Goal: Task Accomplishment & Management: Complete application form

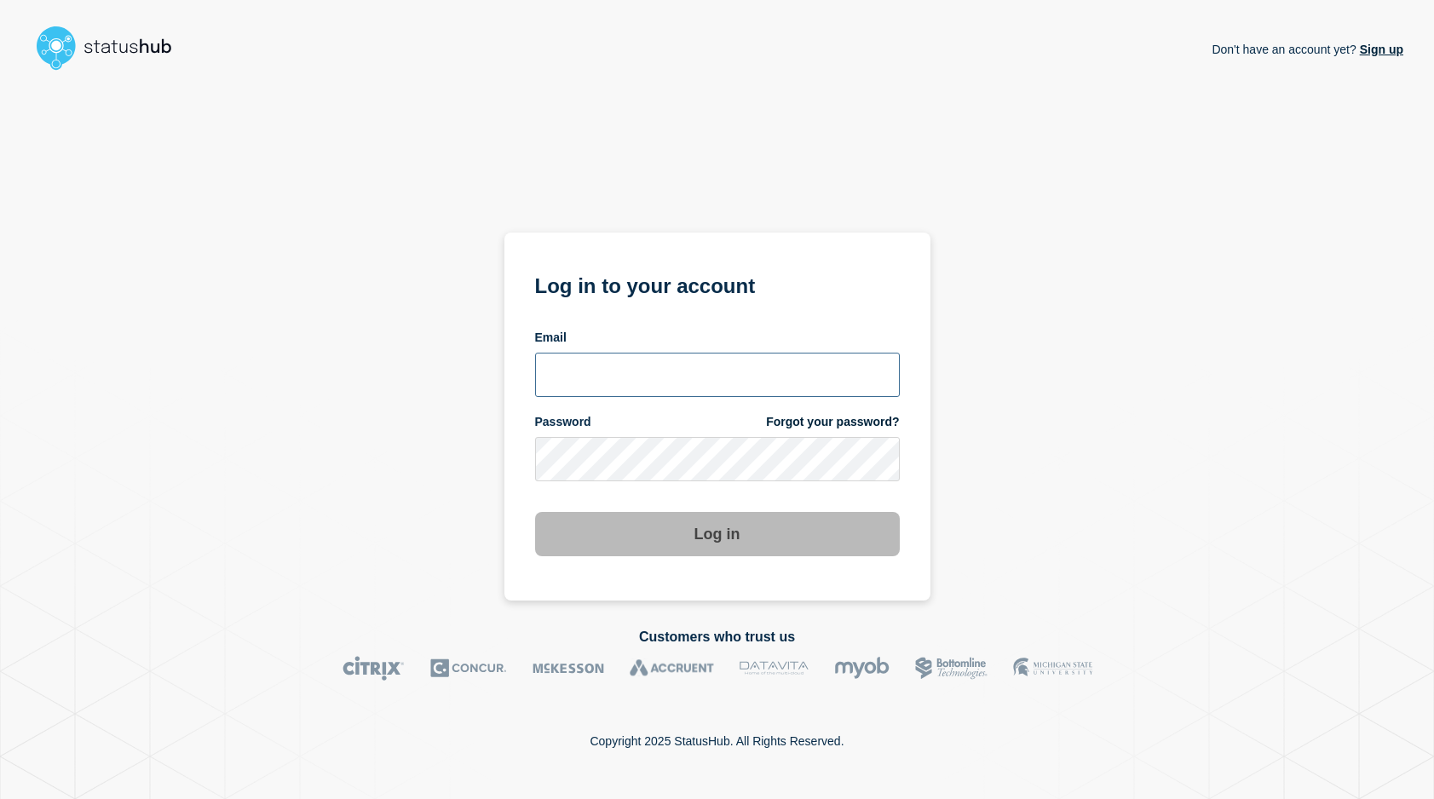
type input "keo@gwu.edu"
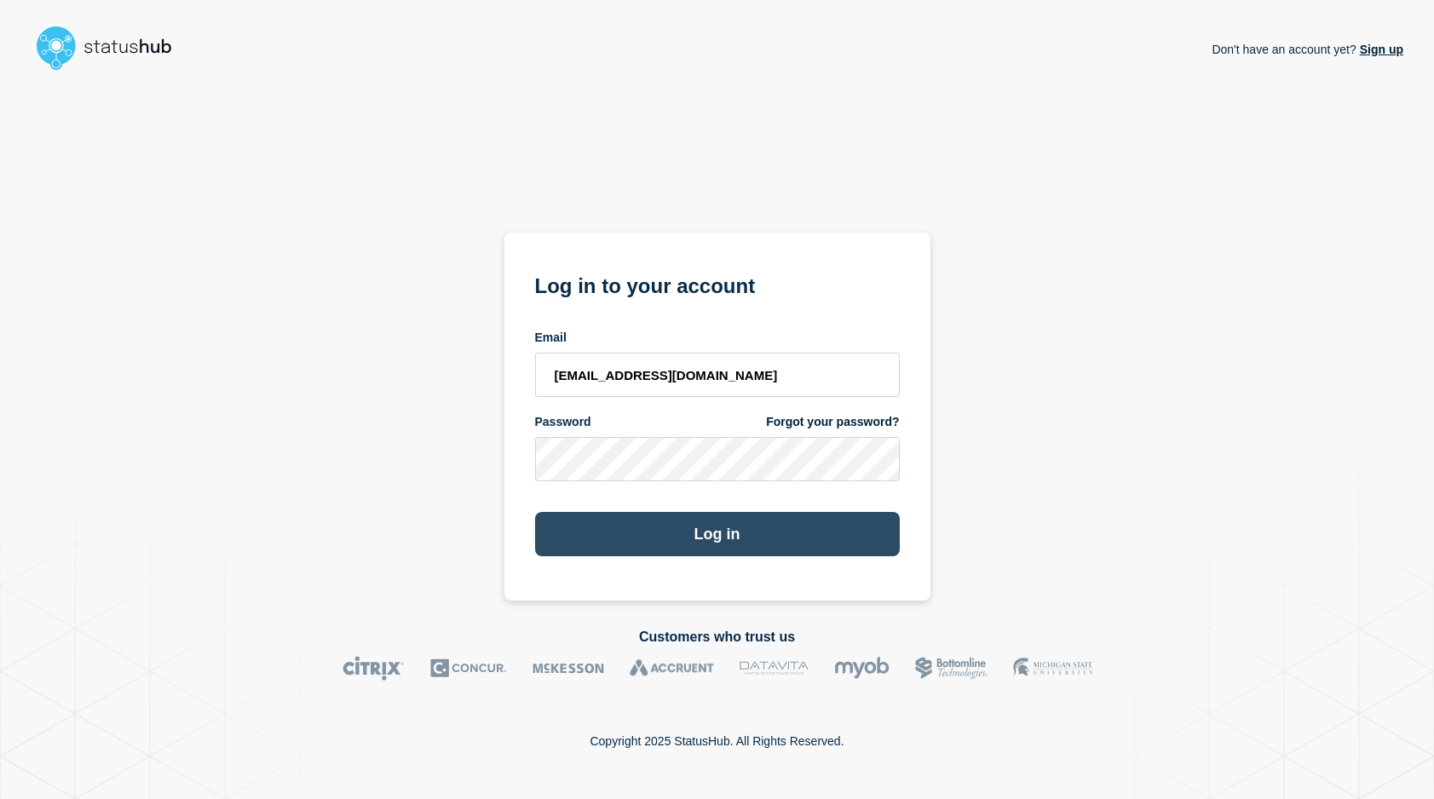
click at [716, 532] on button "Log in" at bounding box center [717, 534] width 365 height 44
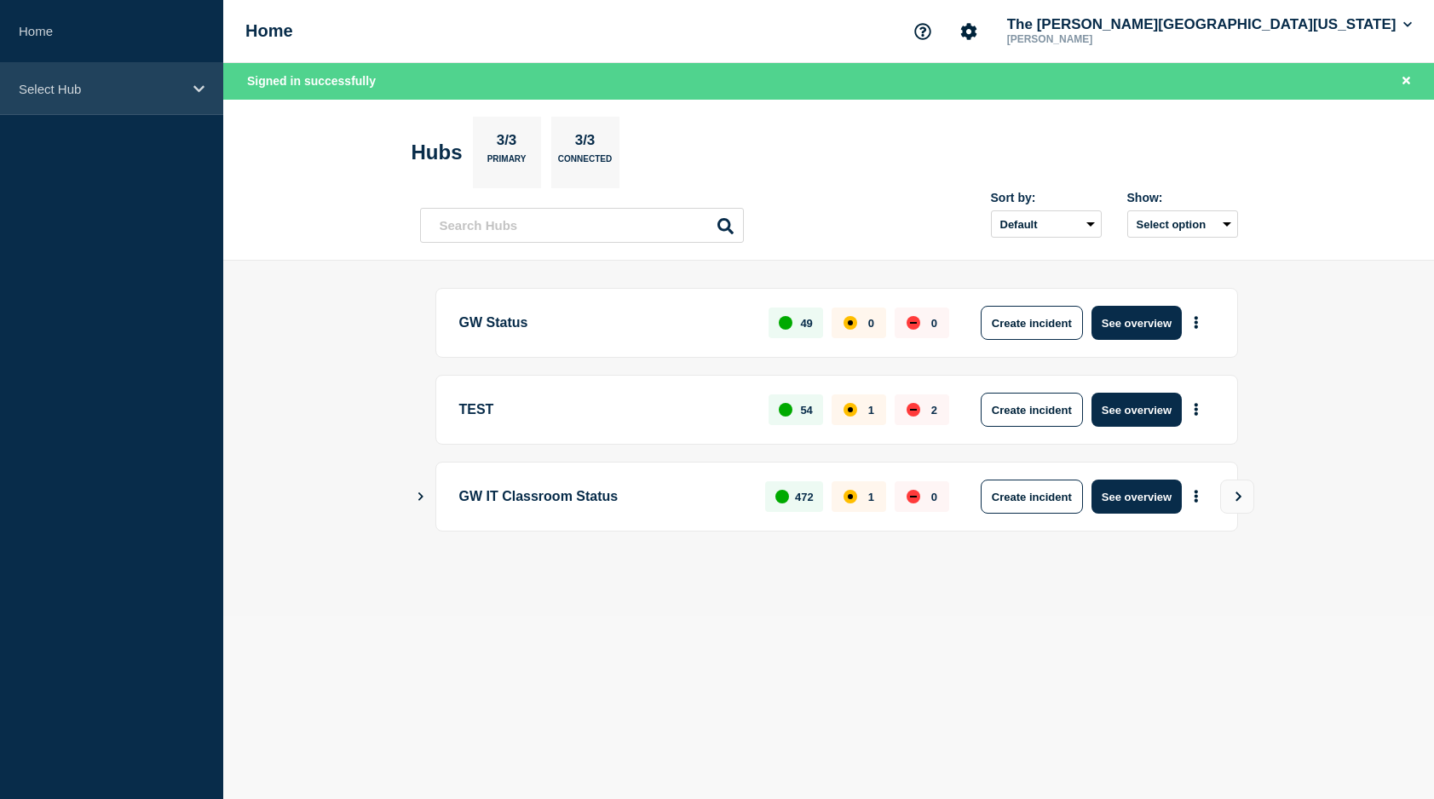
click at [143, 92] on p "Select Hub" at bounding box center [101, 89] width 164 height 14
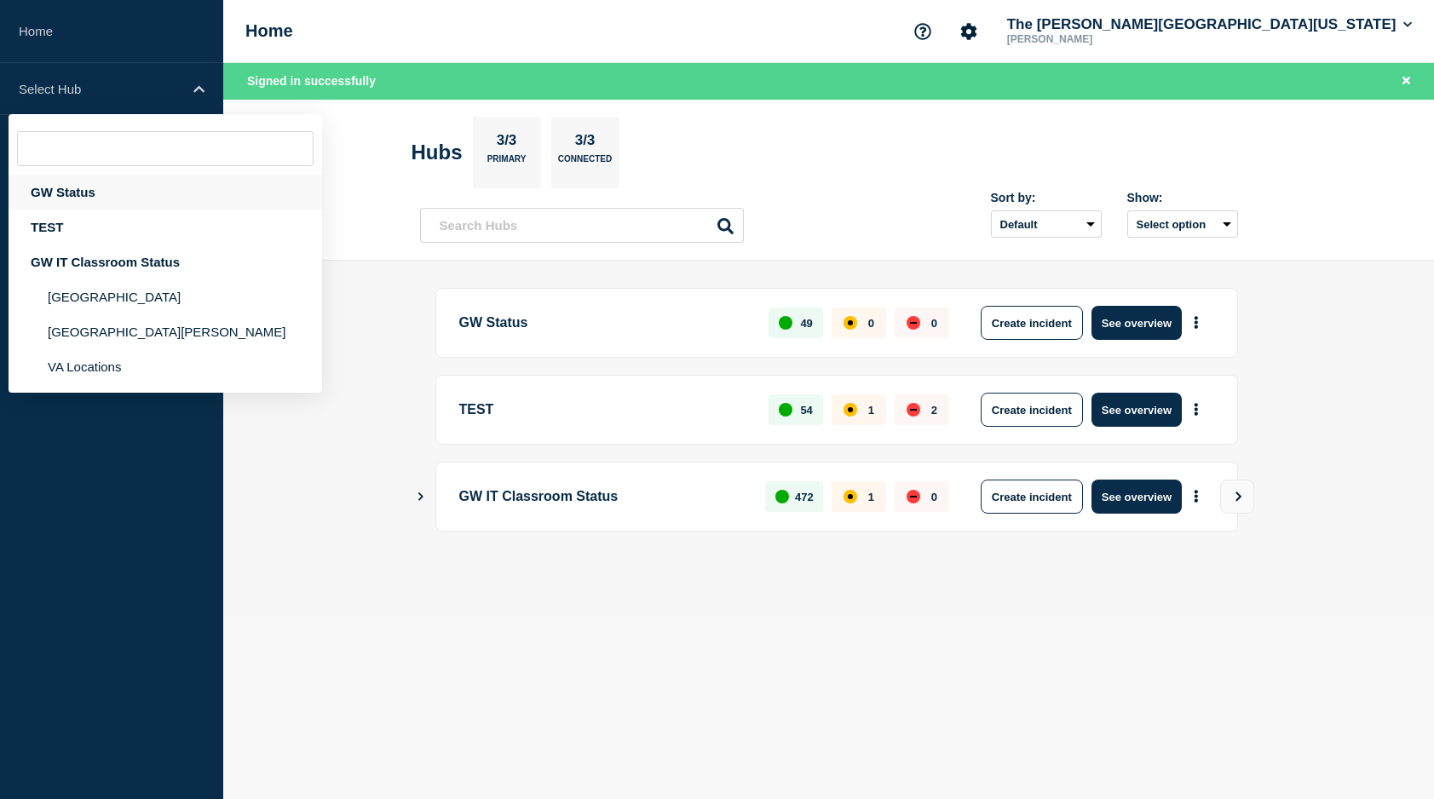
click at [83, 194] on div "GW Status" at bounding box center [166, 192] width 314 height 35
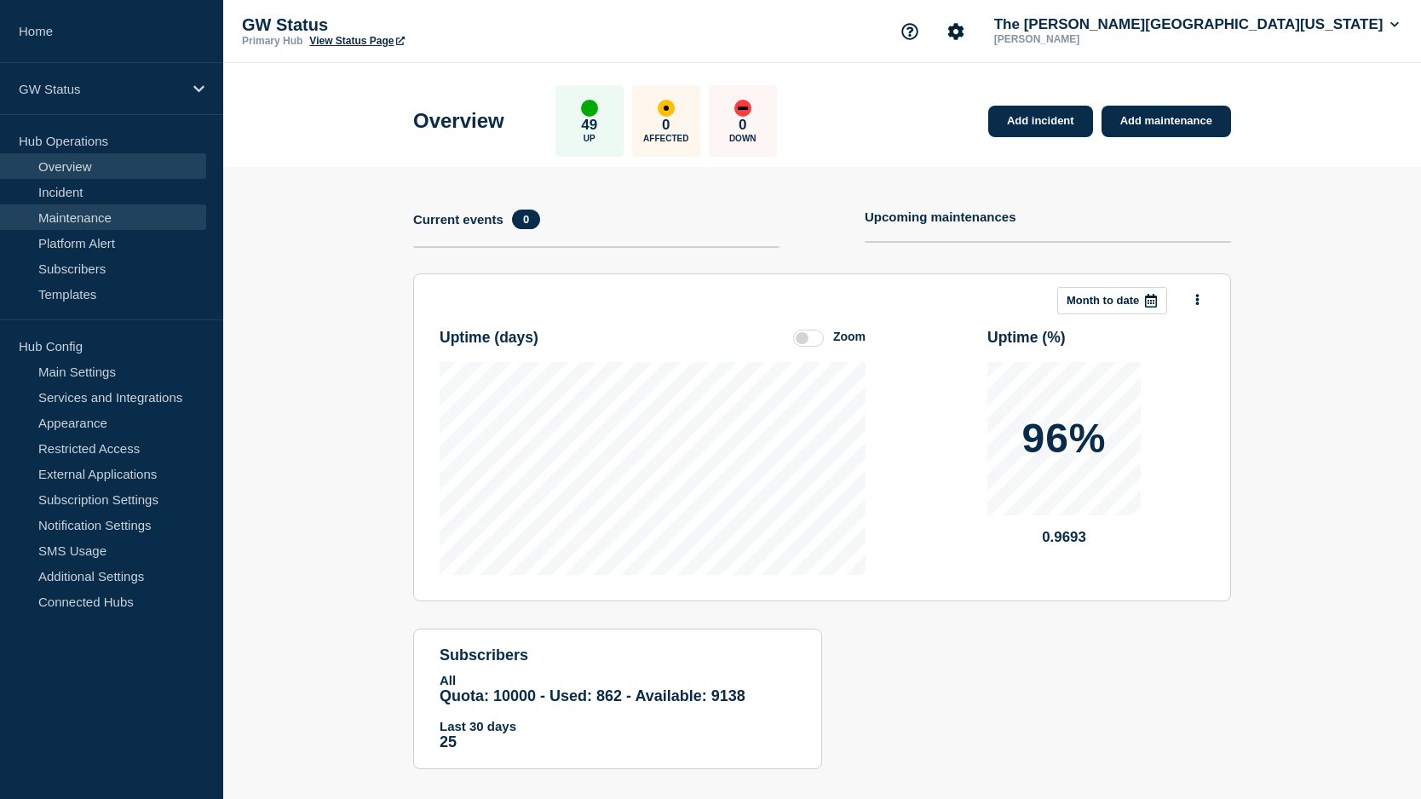
click at [80, 217] on link "Maintenance" at bounding box center [103, 217] width 206 height 26
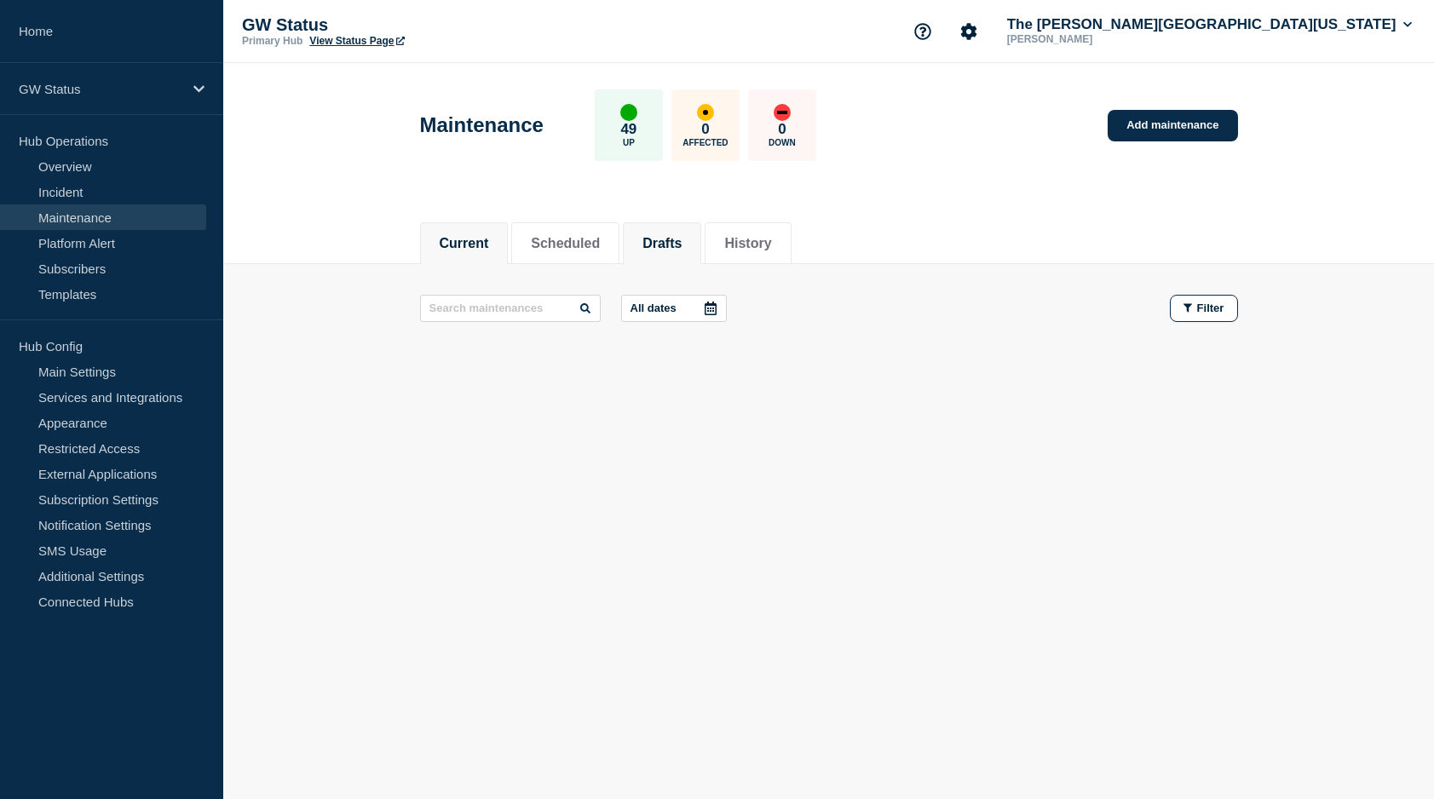
click at [682, 239] on button "Drafts" at bounding box center [661, 243] width 39 height 15
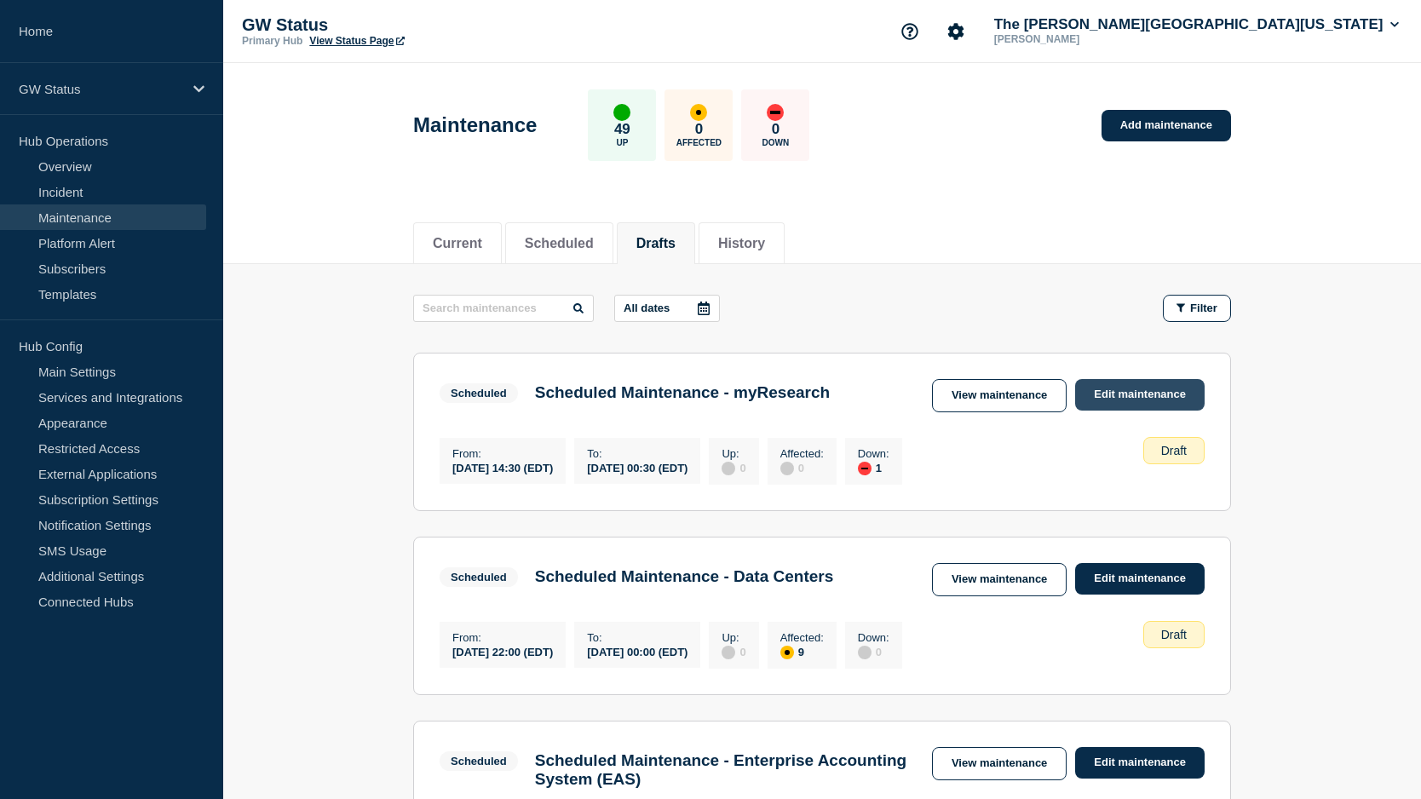
click at [1108, 388] on link "Edit maintenance" at bounding box center [1139, 395] width 129 height 32
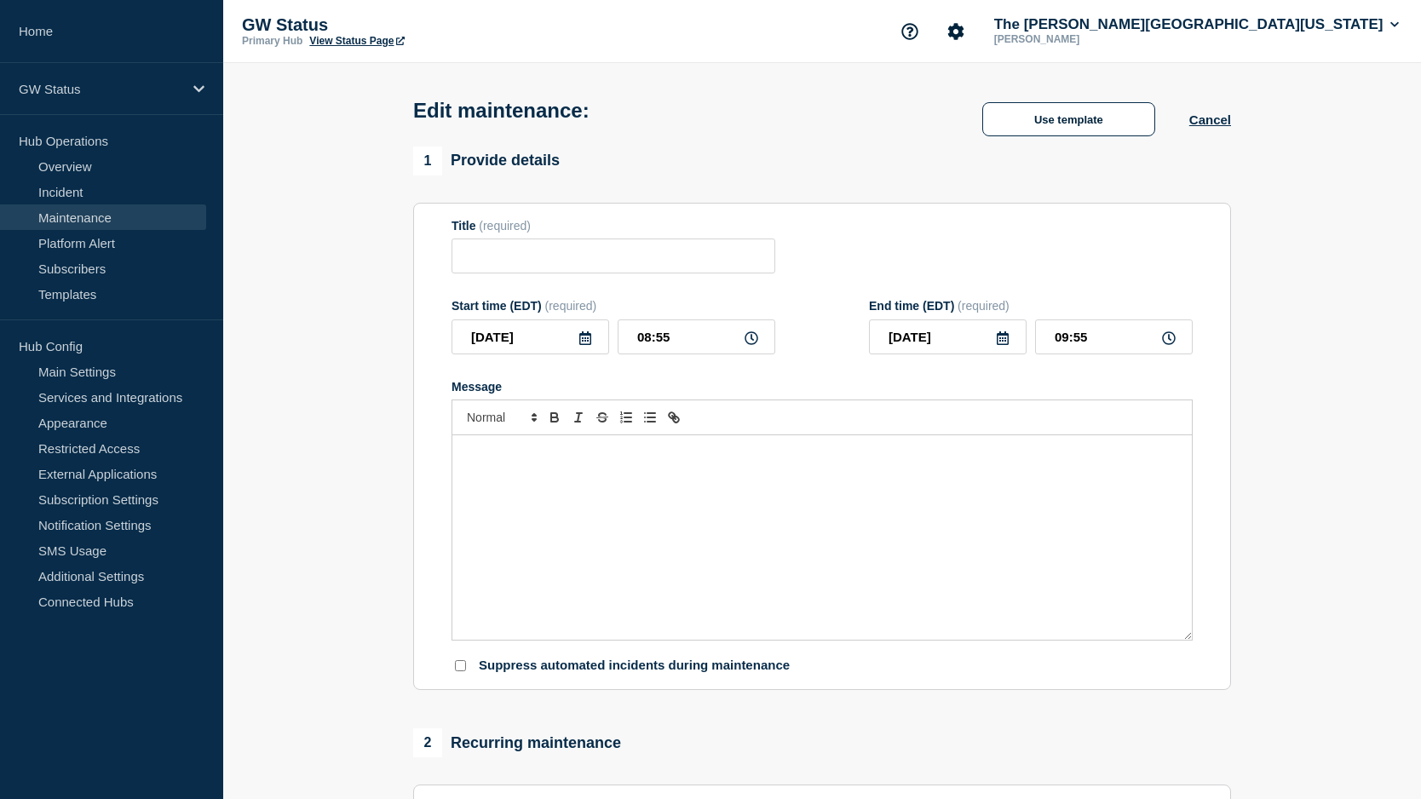
type input "Scheduled Maintenance - myResearch"
type input "[DATE]"
type input "14:30"
type input "[DATE]"
type input "00:30"
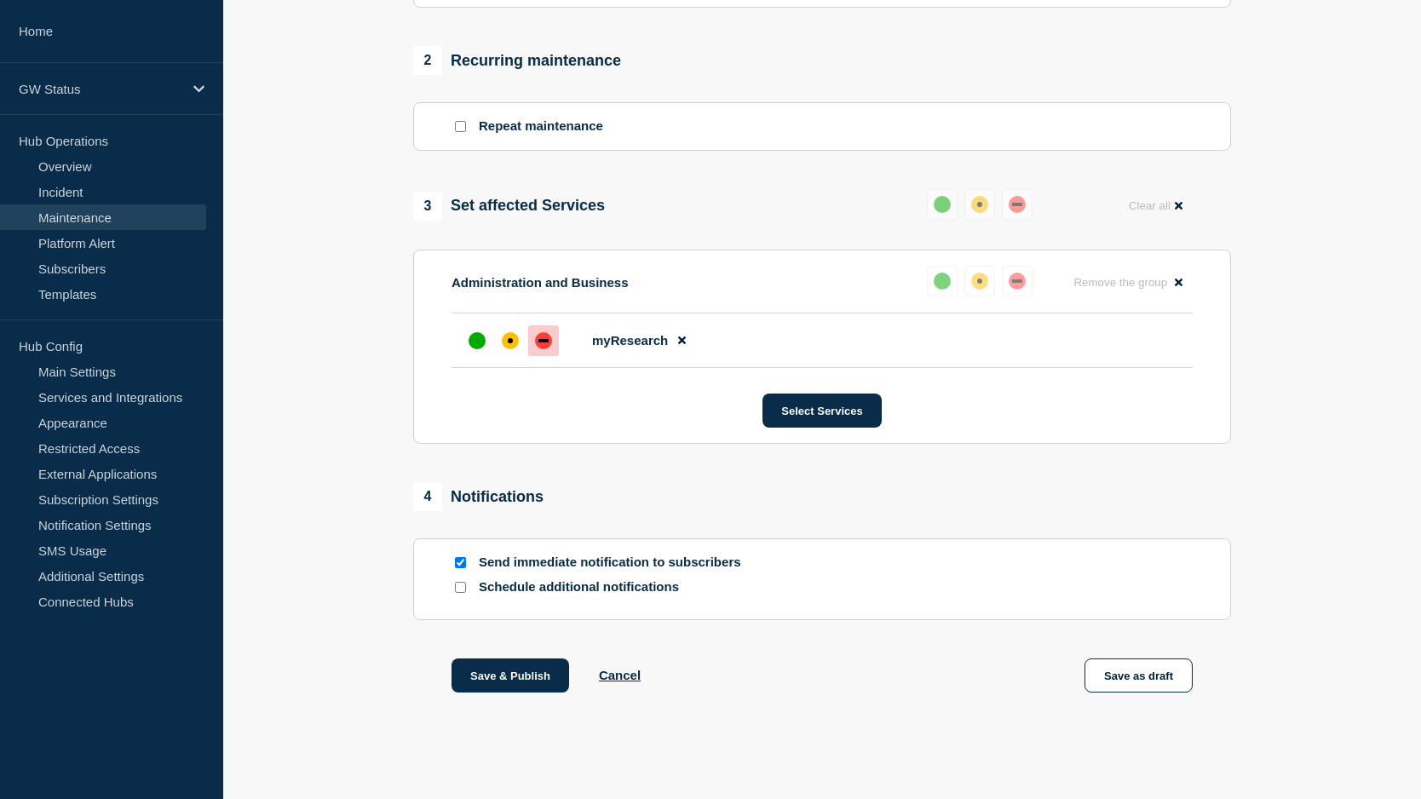
scroll to position [722, 0]
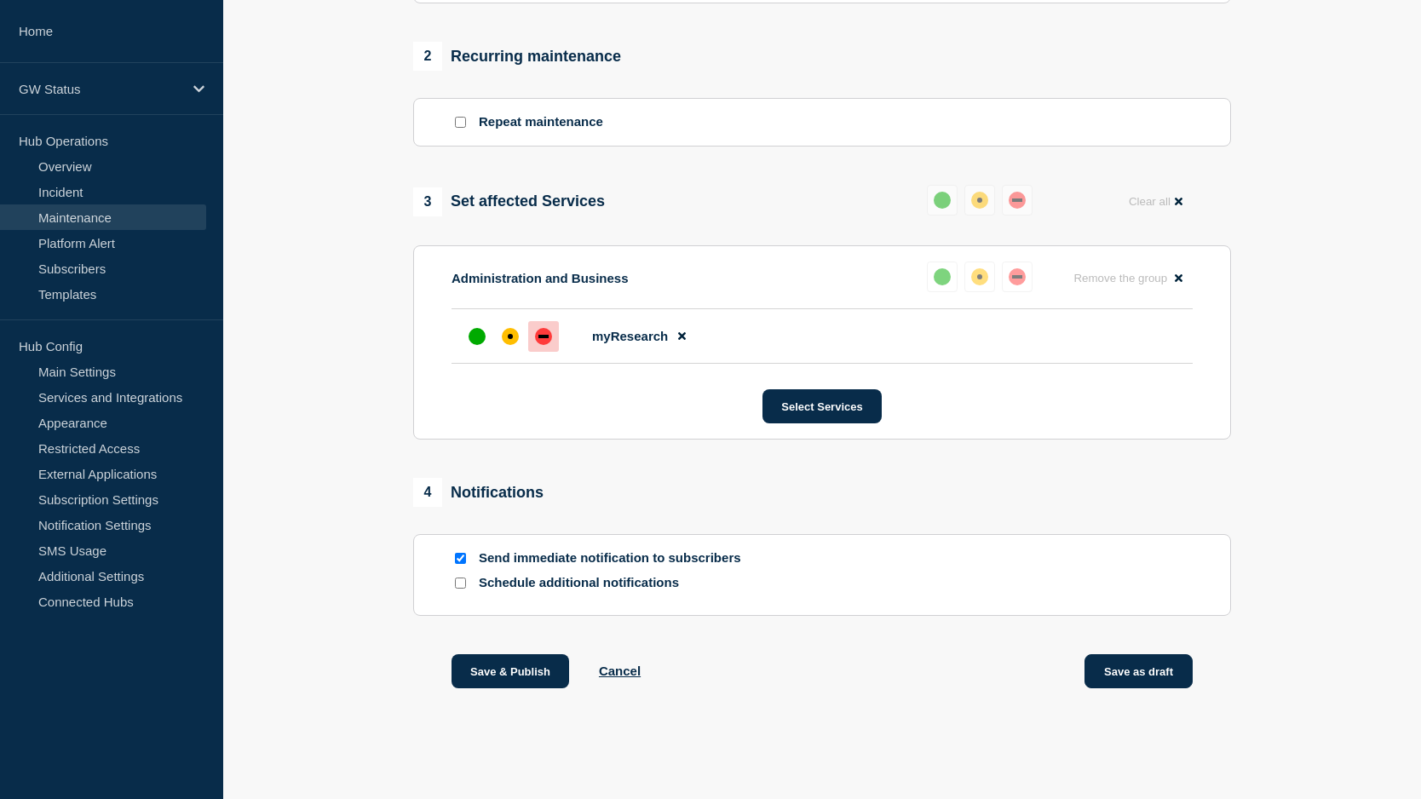
click at [1154, 670] on button "Save as draft" at bounding box center [1139, 671] width 108 height 34
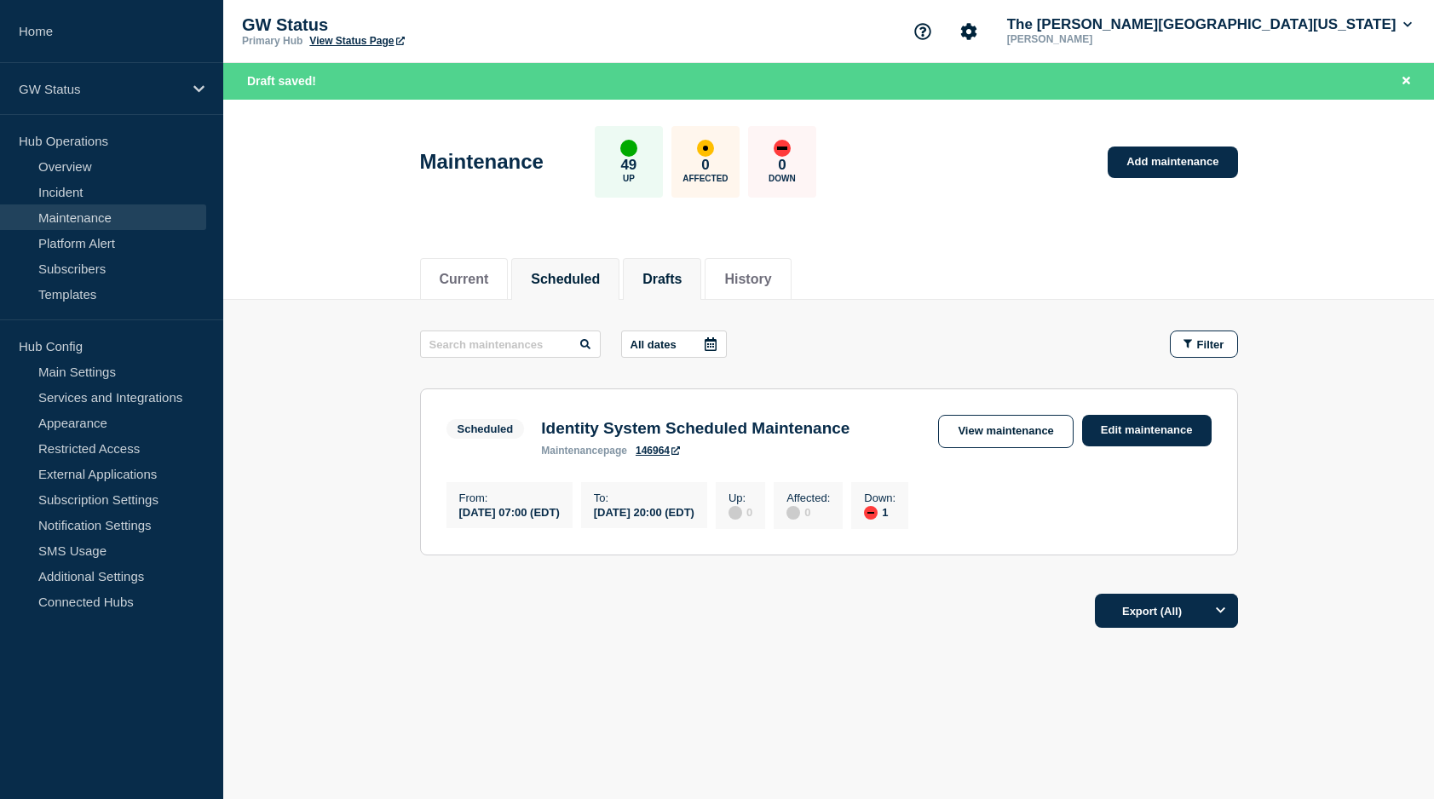
click at [676, 272] on button "Drafts" at bounding box center [661, 279] width 39 height 15
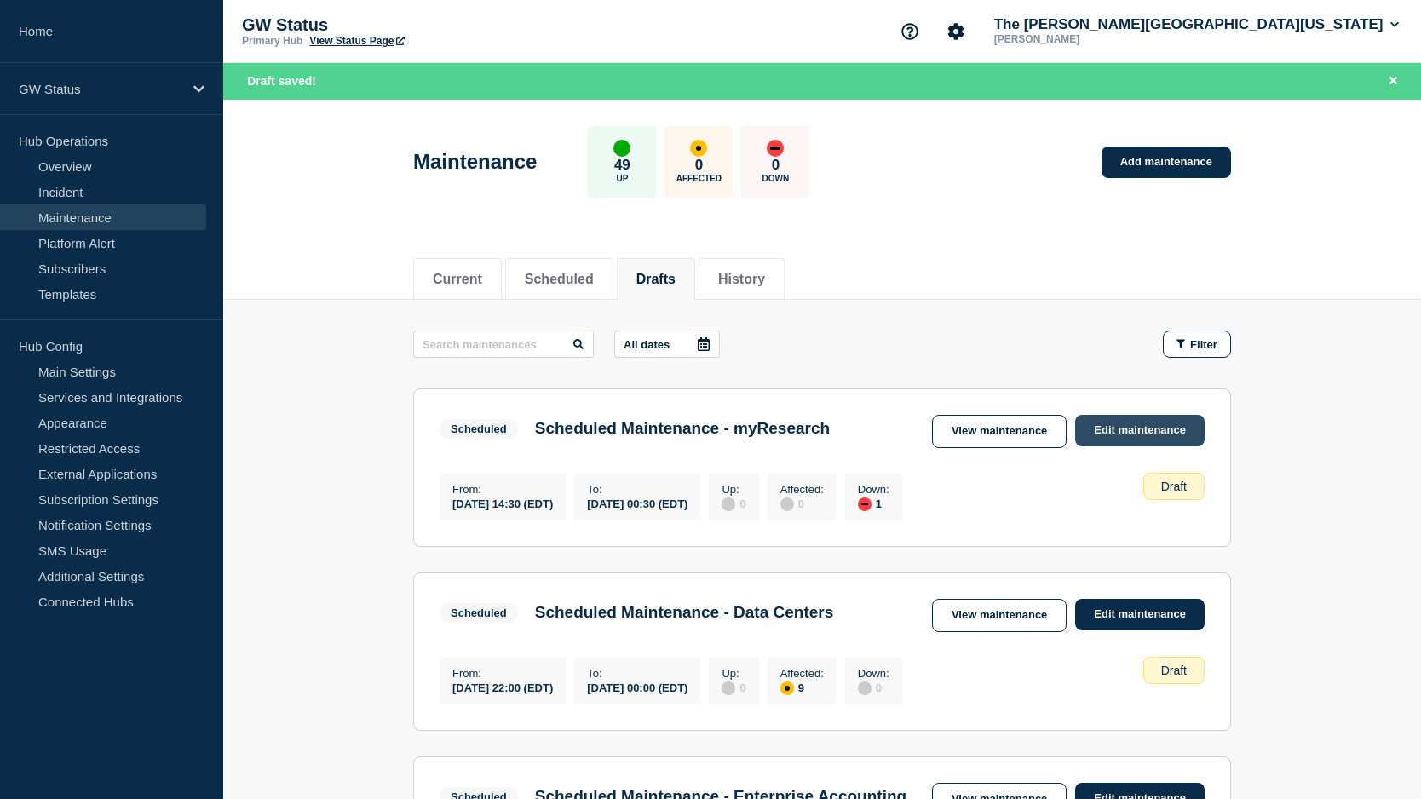
click at [1127, 434] on link "Edit maintenance" at bounding box center [1139, 431] width 129 height 32
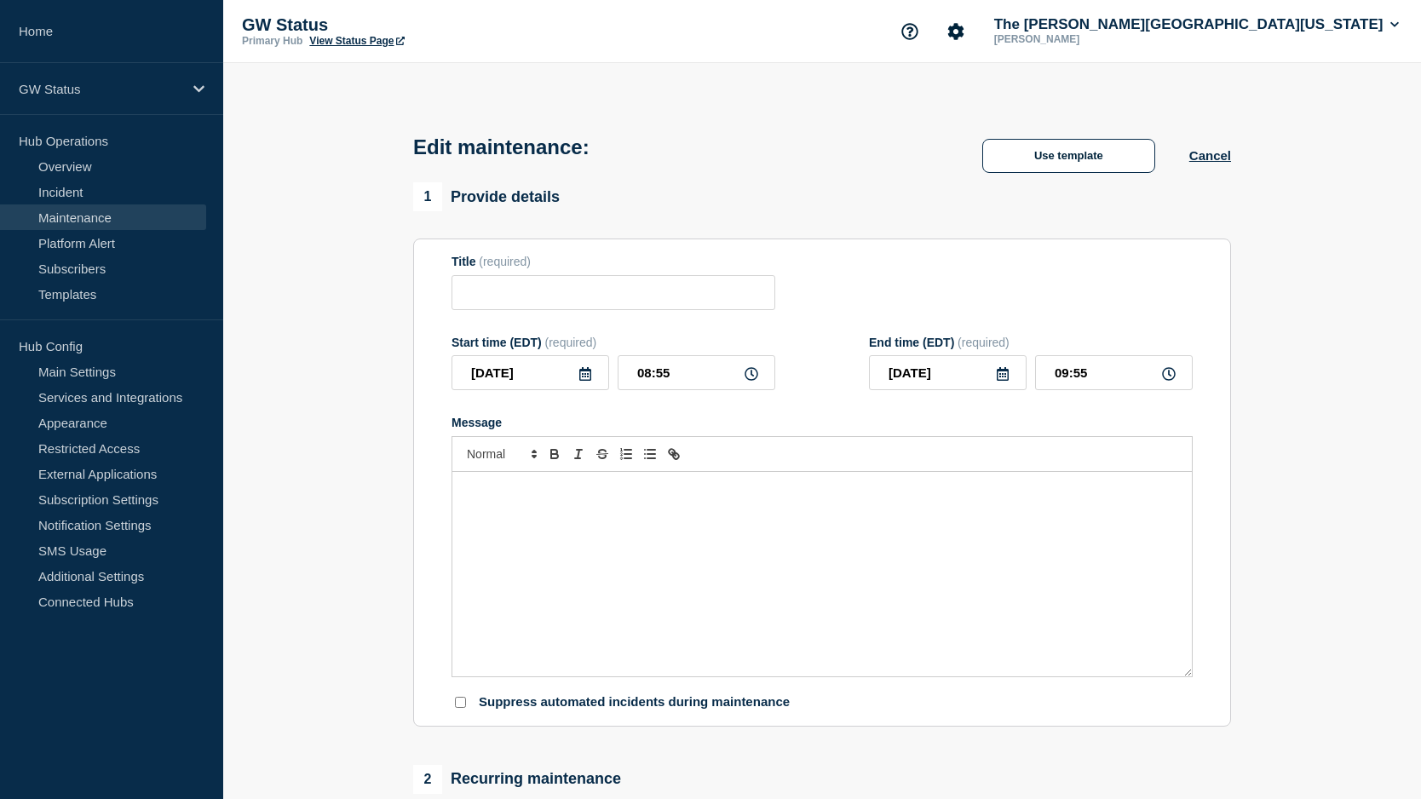
type input "Scheduled Maintenance - myResearch"
type input "[DATE]"
type input "14:30"
type input "[DATE]"
type input "00:30"
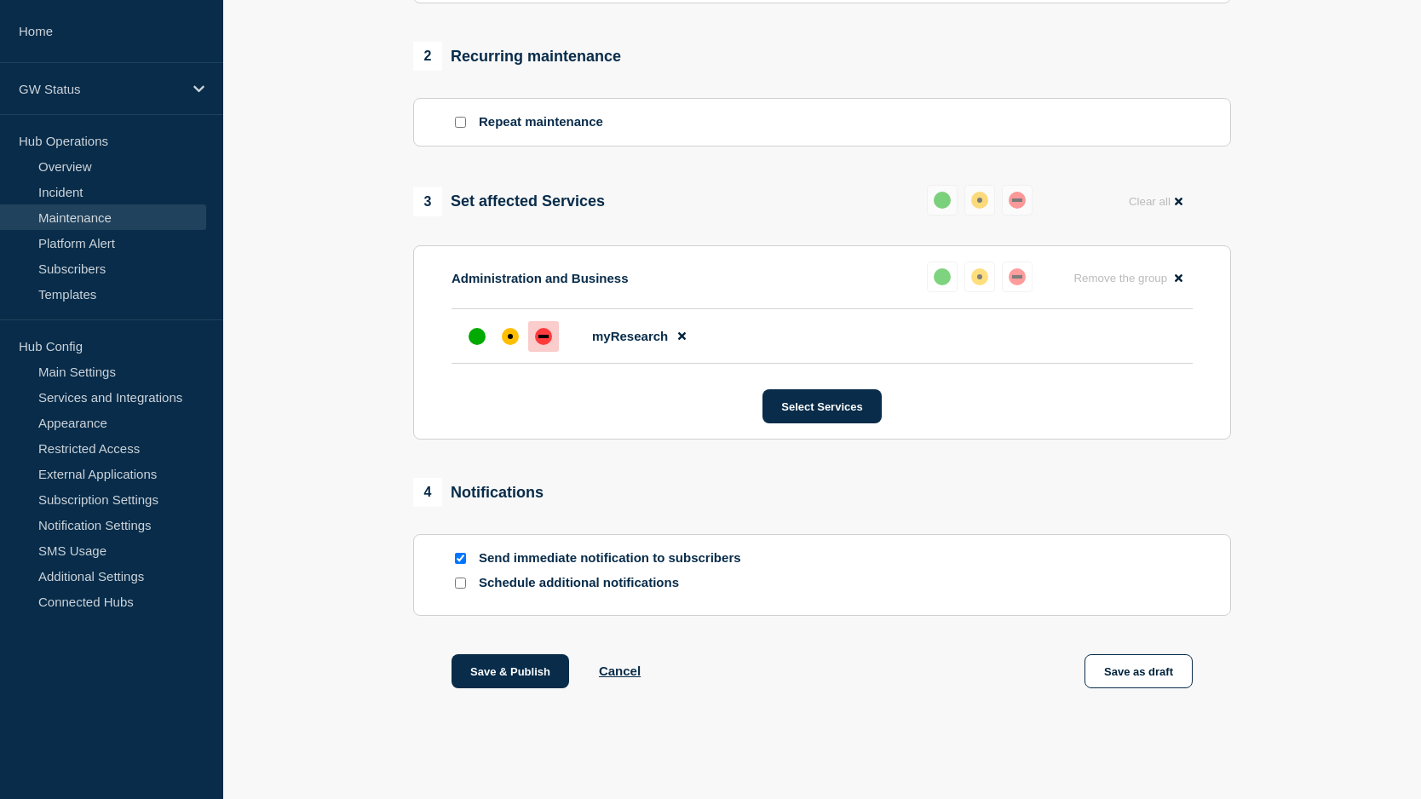
scroll to position [719, 0]
click at [527, 667] on button "Save & Publish" at bounding box center [511, 671] width 118 height 34
